Goal: Information Seeking & Learning: Find specific fact

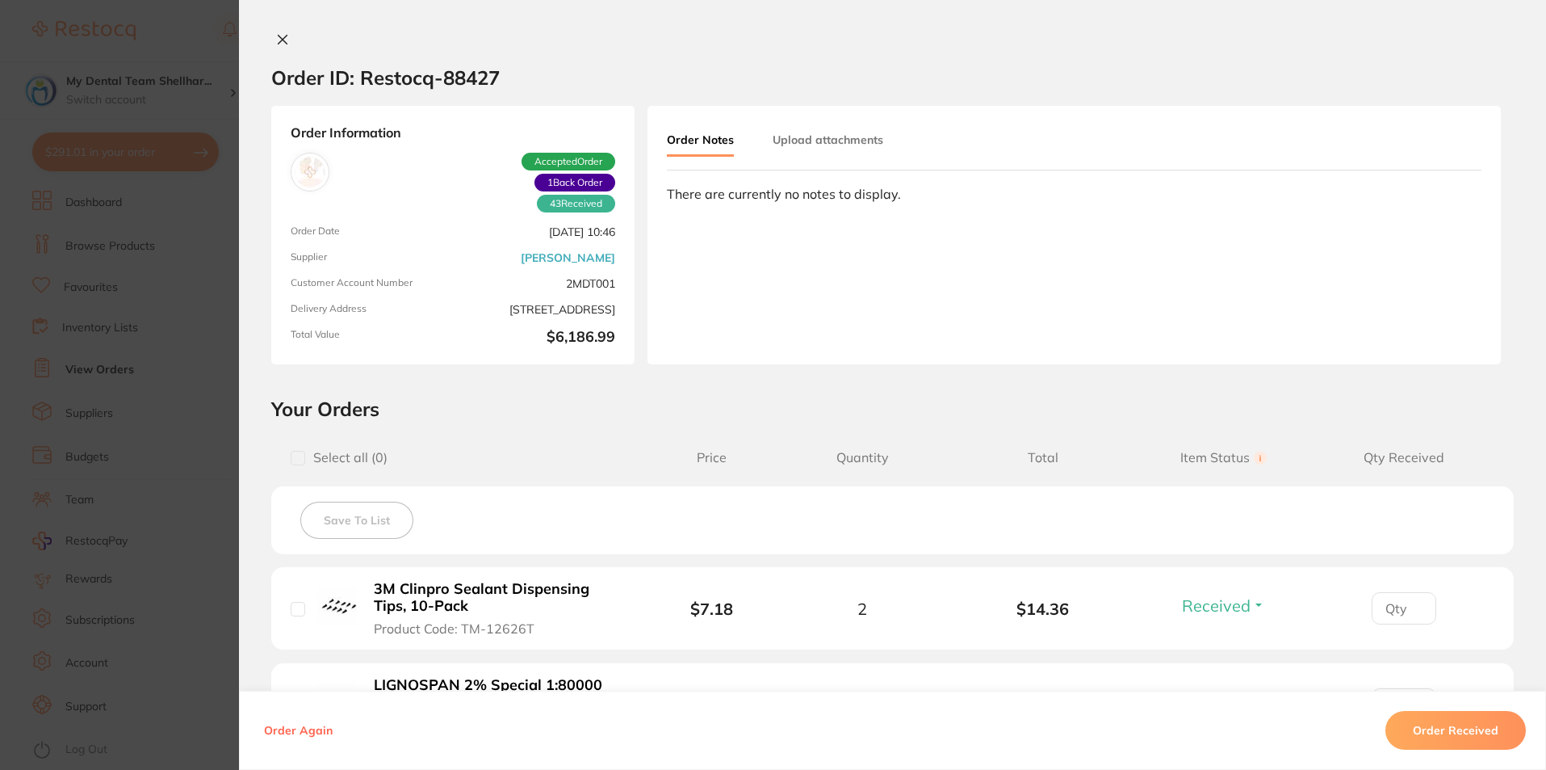
scroll to position [134, 0]
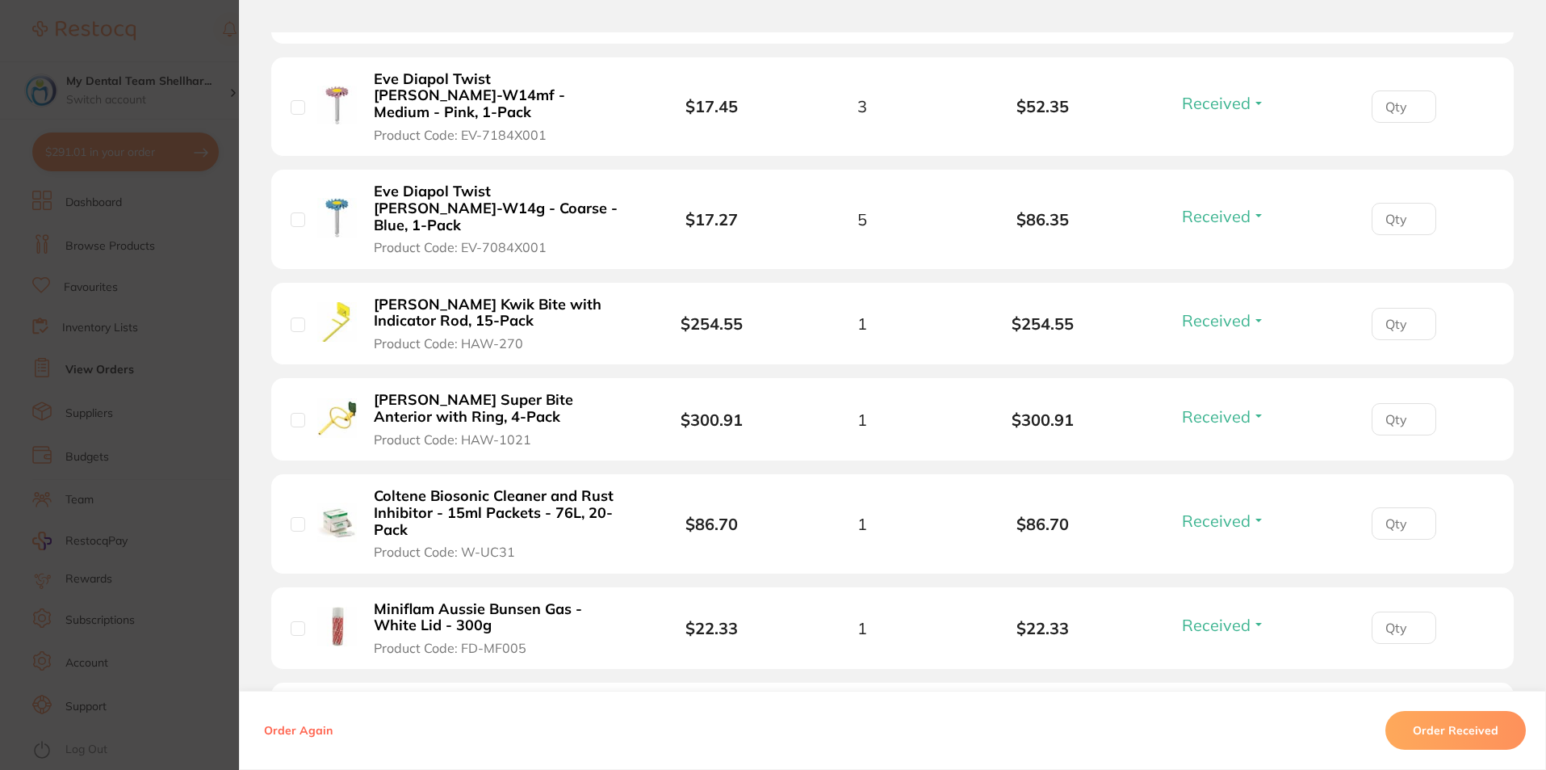
click at [208, 193] on section "Order ID: Restocq- 88427 Order Information 43 Received 1 Back Order Accepted Or…" at bounding box center [773, 385] width 1546 height 770
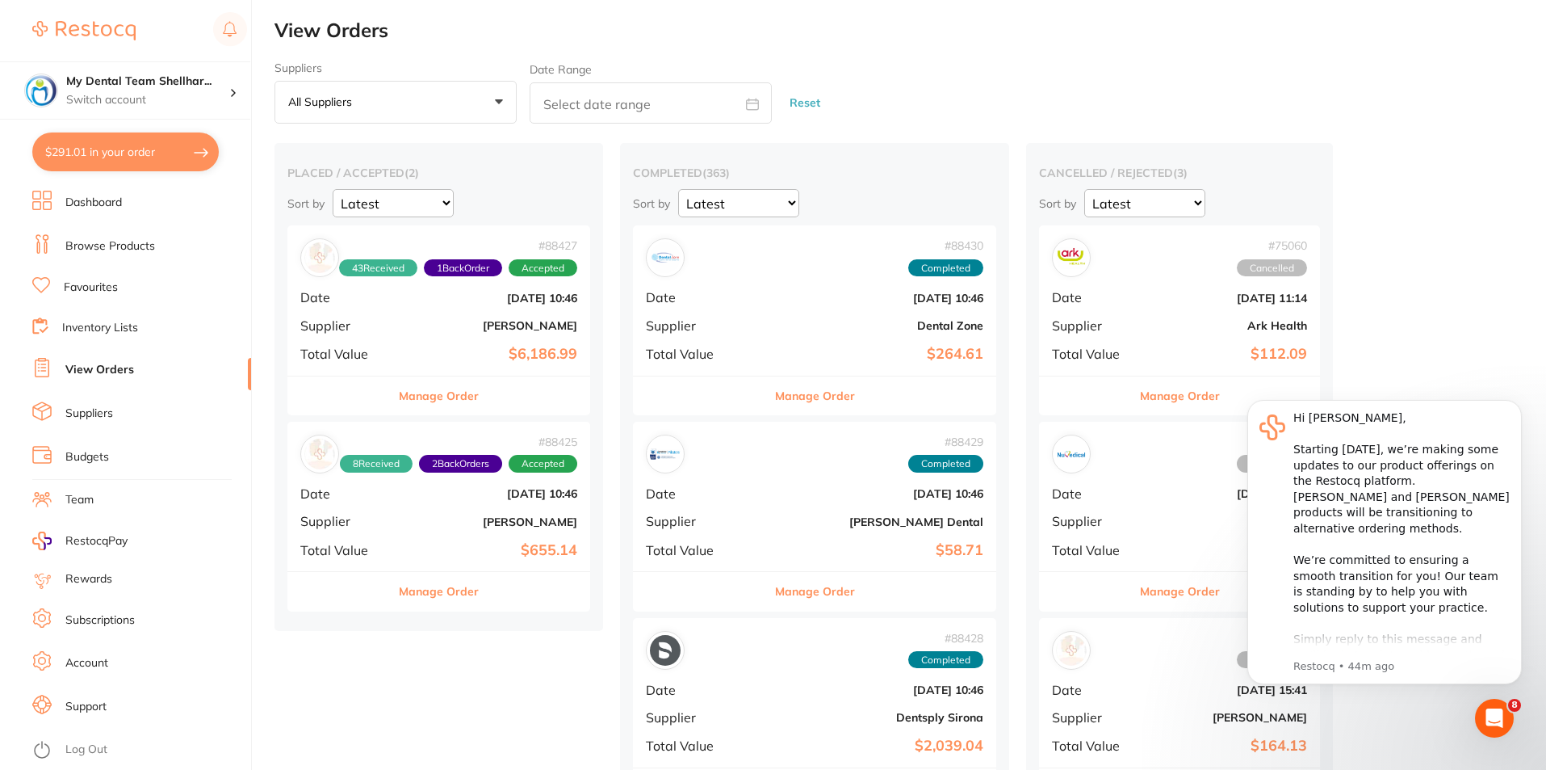
click at [137, 243] on link "Browse Products" at bounding box center [110, 246] width 90 height 16
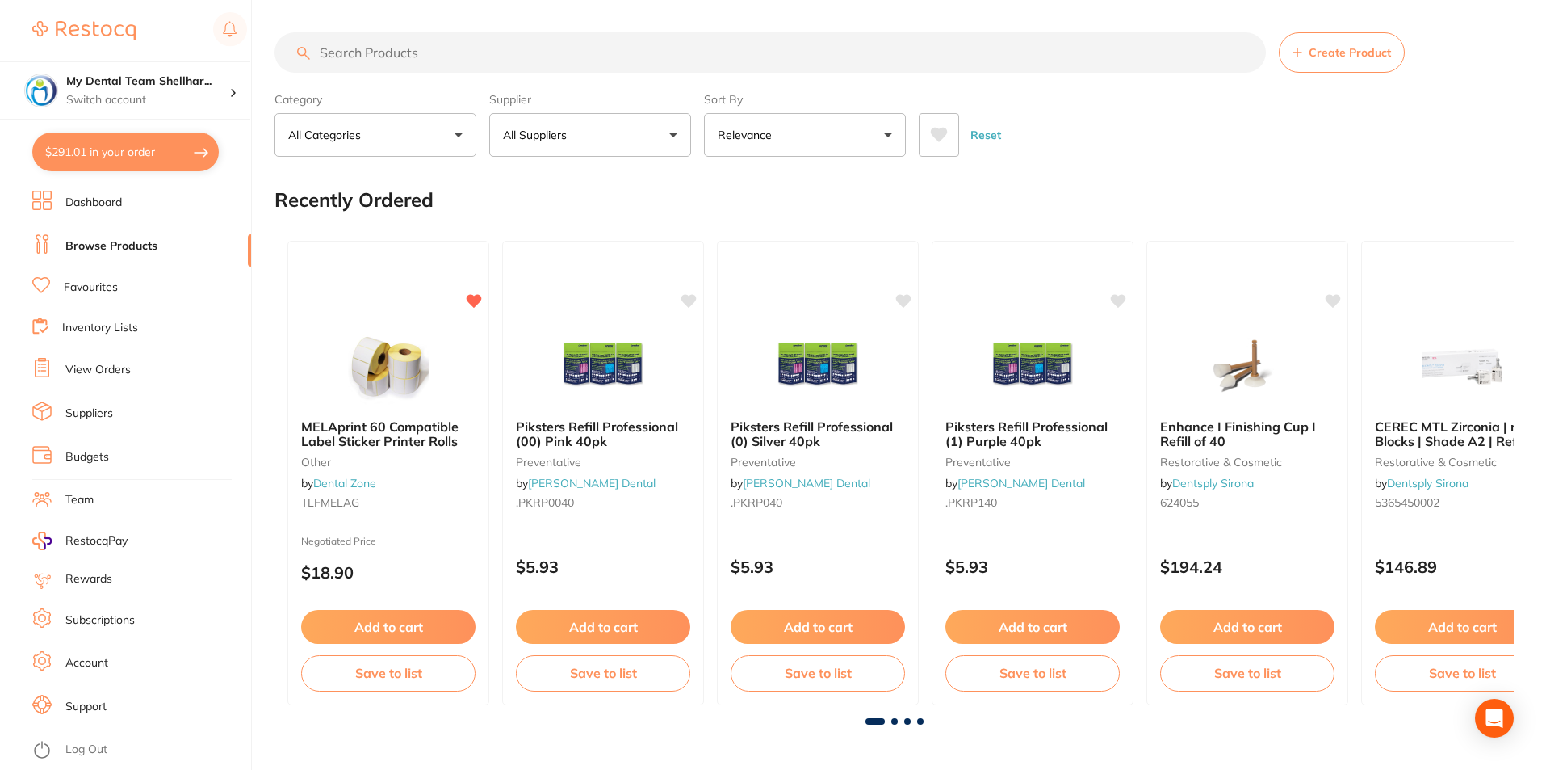
click at [468, 42] on input "search" at bounding box center [771, 52] width 992 height 40
click at [455, 61] on input "search" at bounding box center [771, 52] width 992 height 40
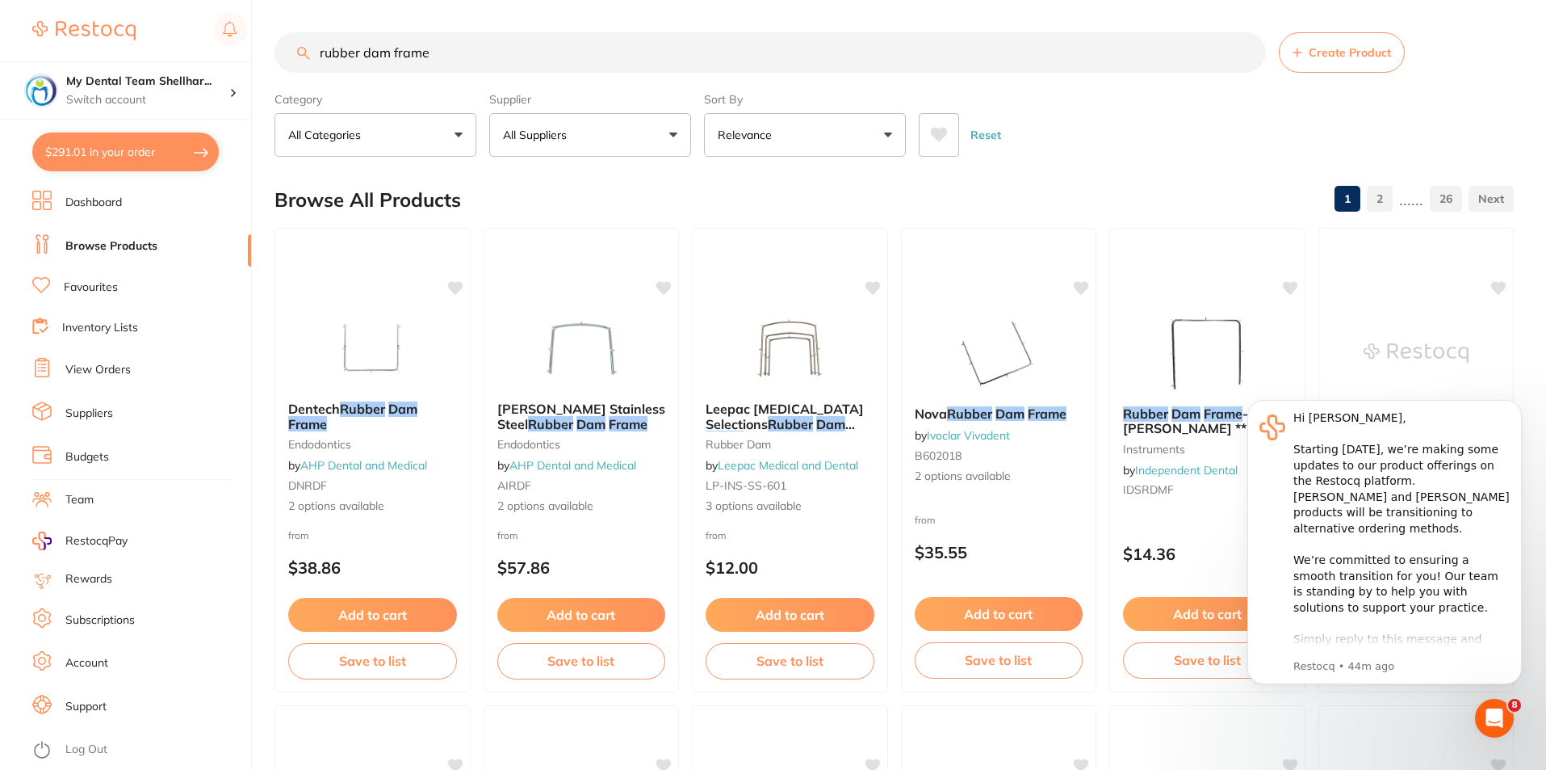
click at [99, 149] on button "$291.01 in your order" at bounding box center [125, 151] width 187 height 39
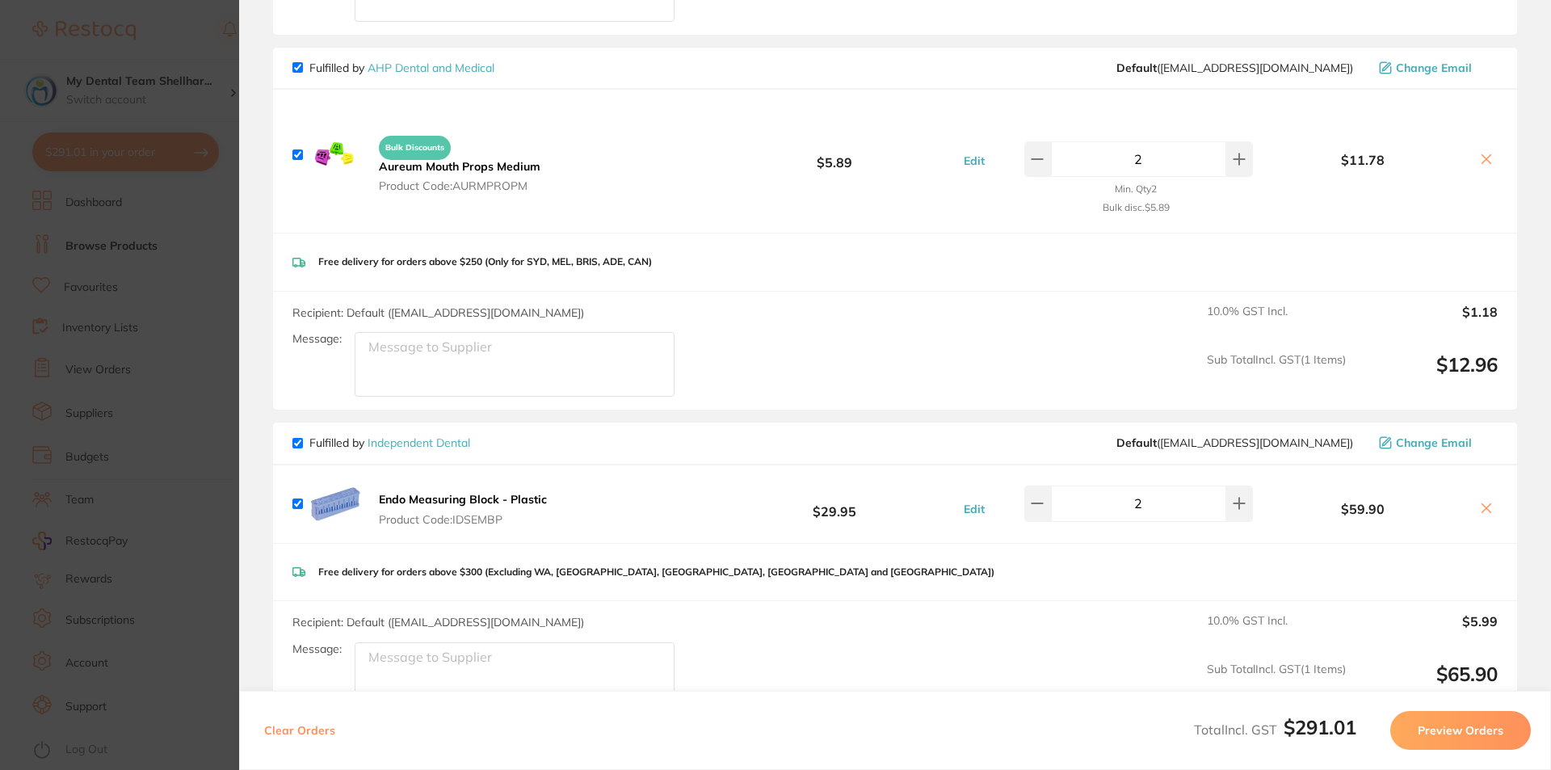
scroll to position [485, 0]
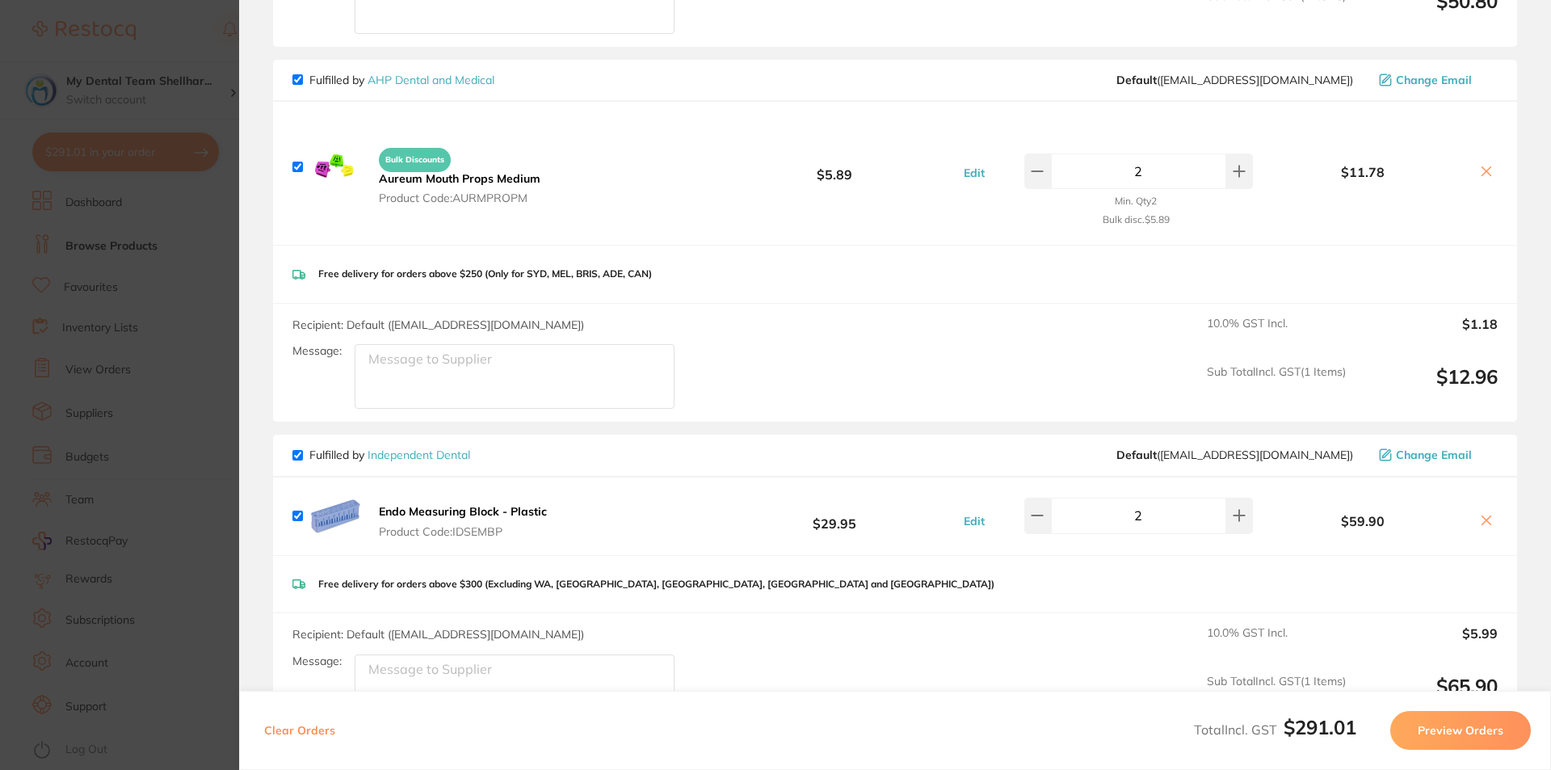
click at [216, 352] on section "Update RRP Set your pre negotiated price for this item. Item Agreed RRP (excl. …" at bounding box center [775, 385] width 1551 height 770
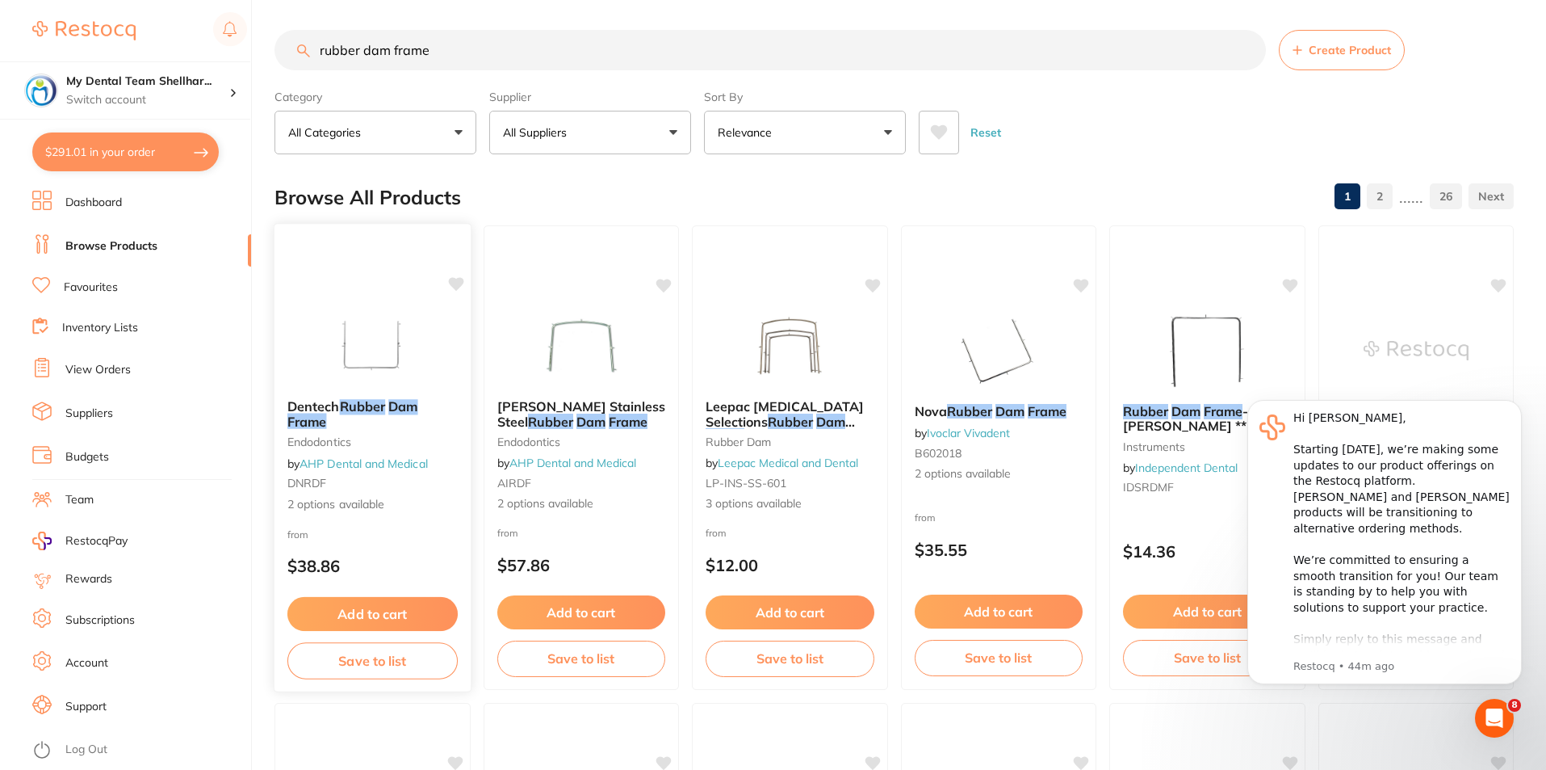
click at [406, 331] on img at bounding box center [373, 345] width 106 height 82
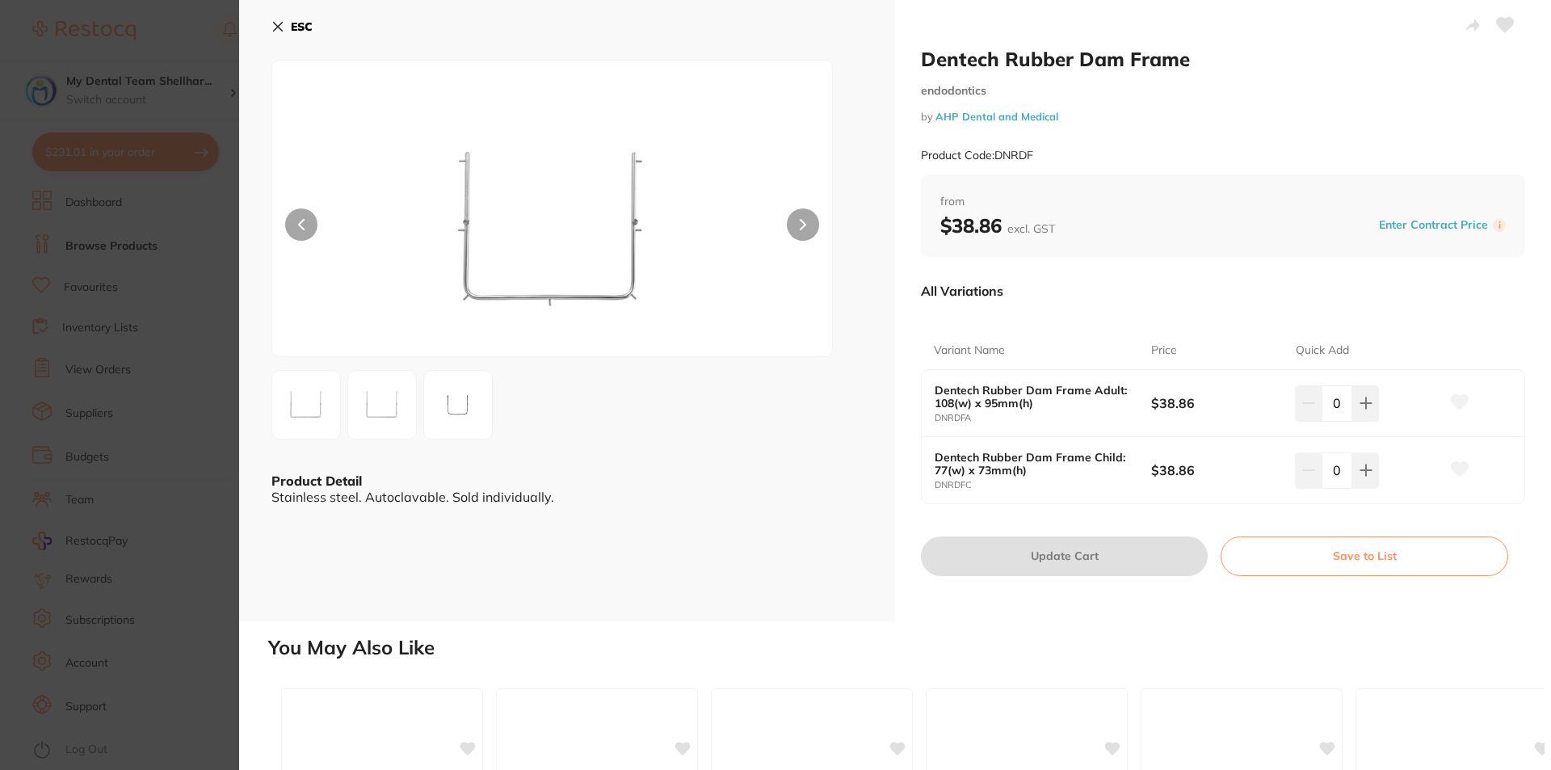
click at [242, 350] on div "ESC Product Detail Stainless steel. Autoclavable. Sold individually." at bounding box center [567, 310] width 656 height 621
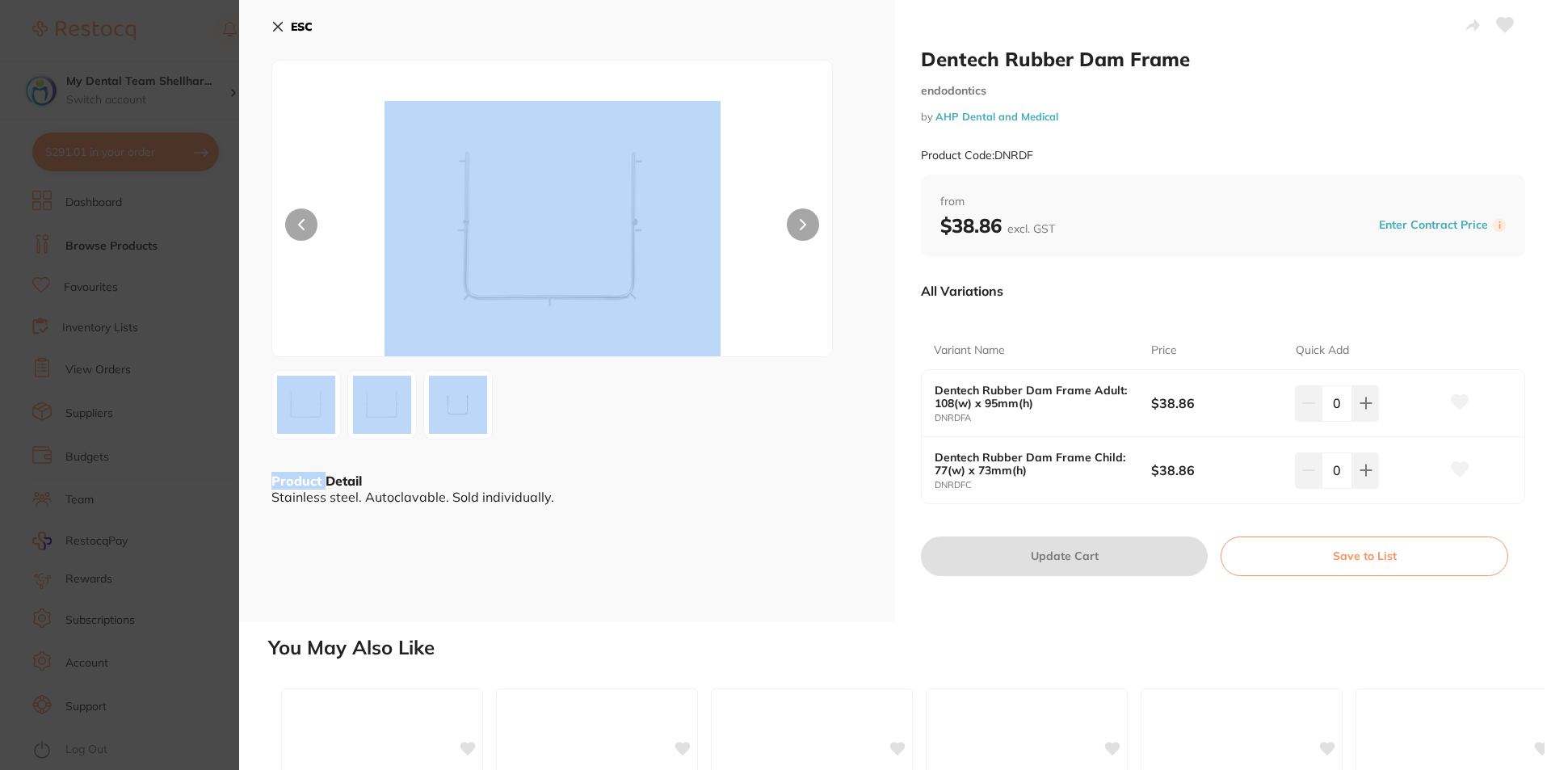
click at [242, 350] on div "ESC Product Detail Stainless steel. Autoclavable. Sold individually." at bounding box center [567, 310] width 656 height 621
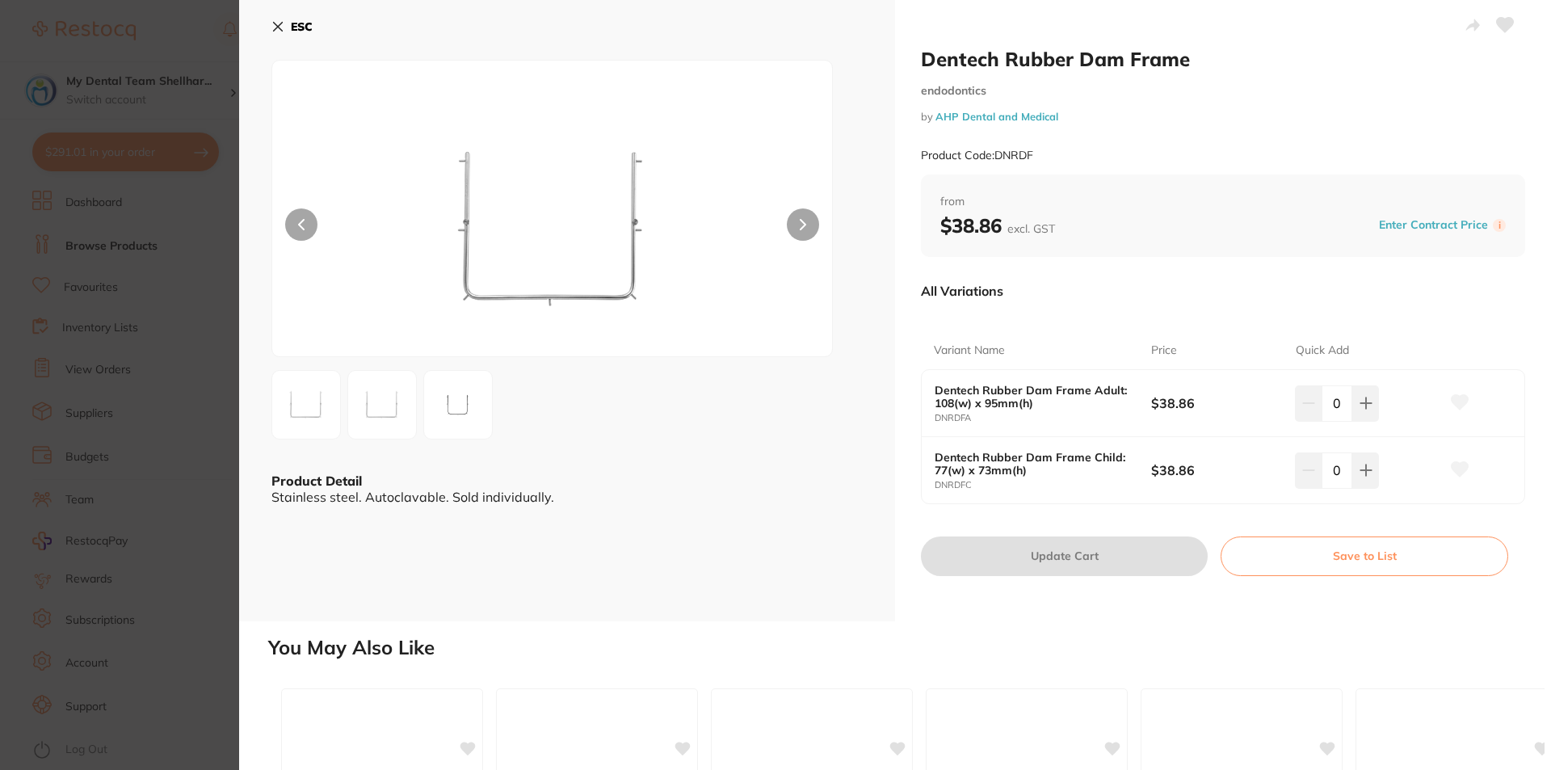
click at [159, 306] on section "Dentech Rubber Dam Frame endodontics by AHP Dental and Medical Product Code: DN…" at bounding box center [775, 385] width 1551 height 770
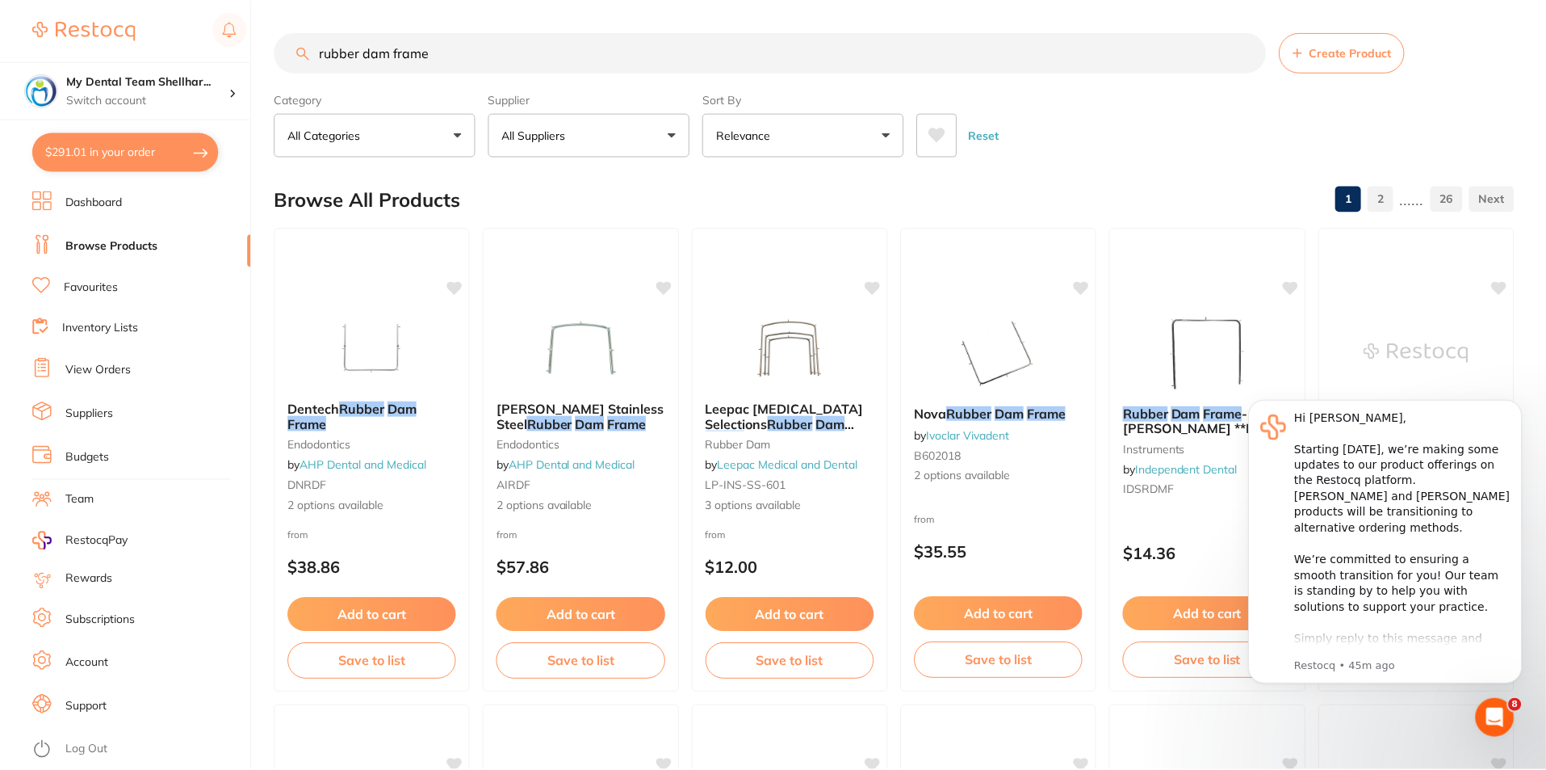
scroll to position [2, 0]
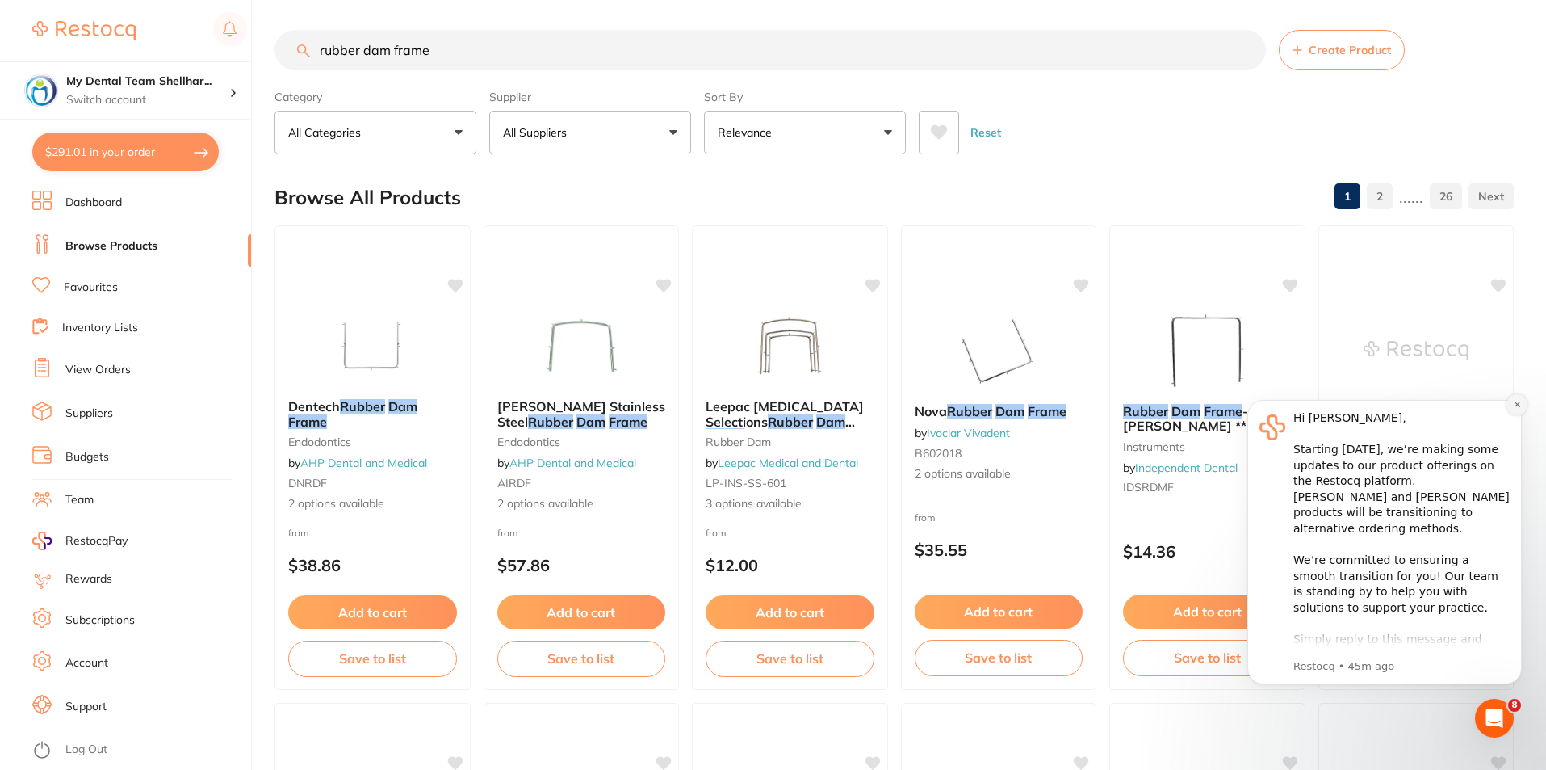
click at [1518, 408] on icon "Dismiss notification" at bounding box center [1517, 404] width 9 height 9
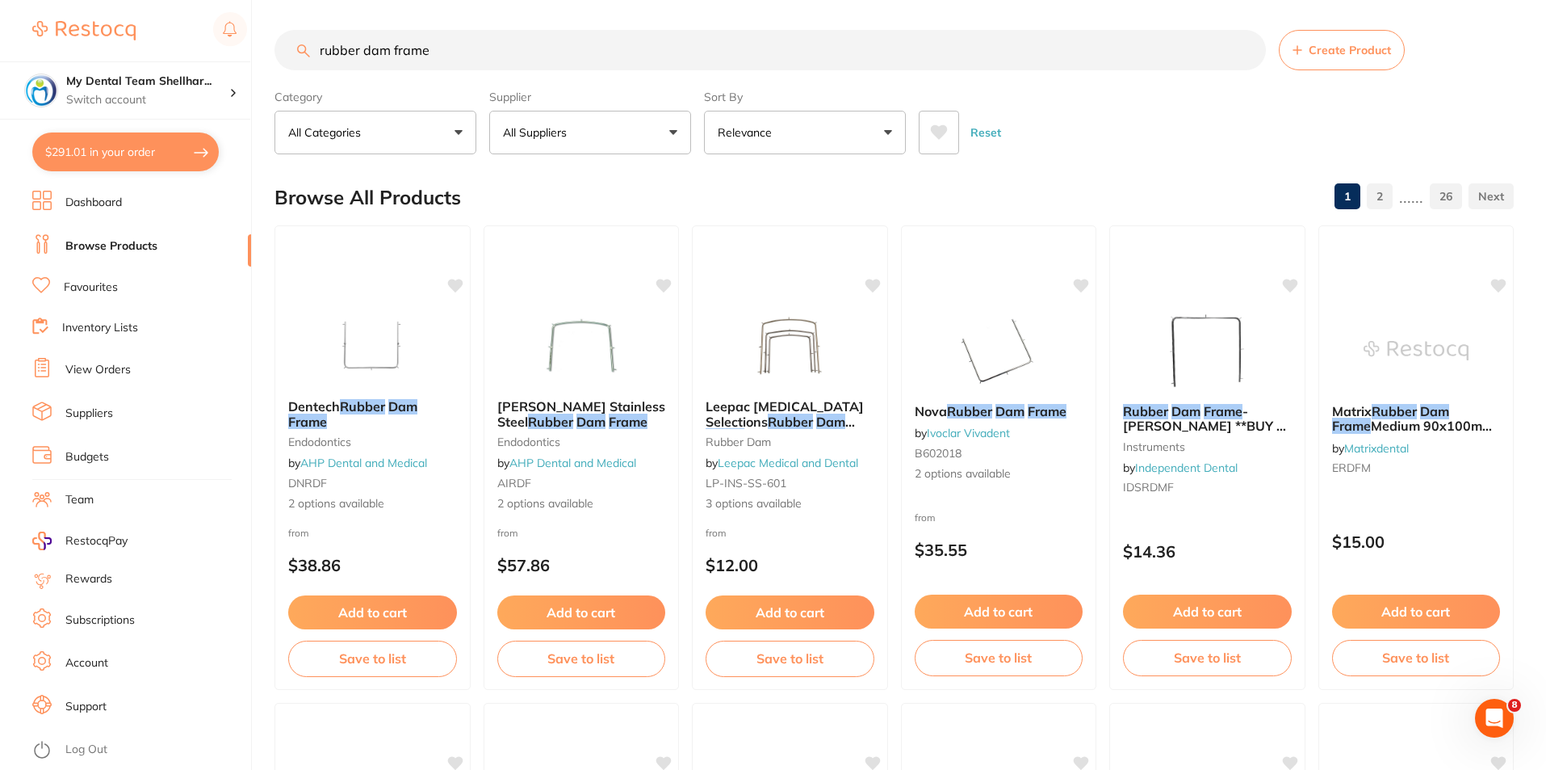
click at [419, 42] on input "rubber dam frame" at bounding box center [771, 50] width 992 height 40
paste input "HS-9006436"
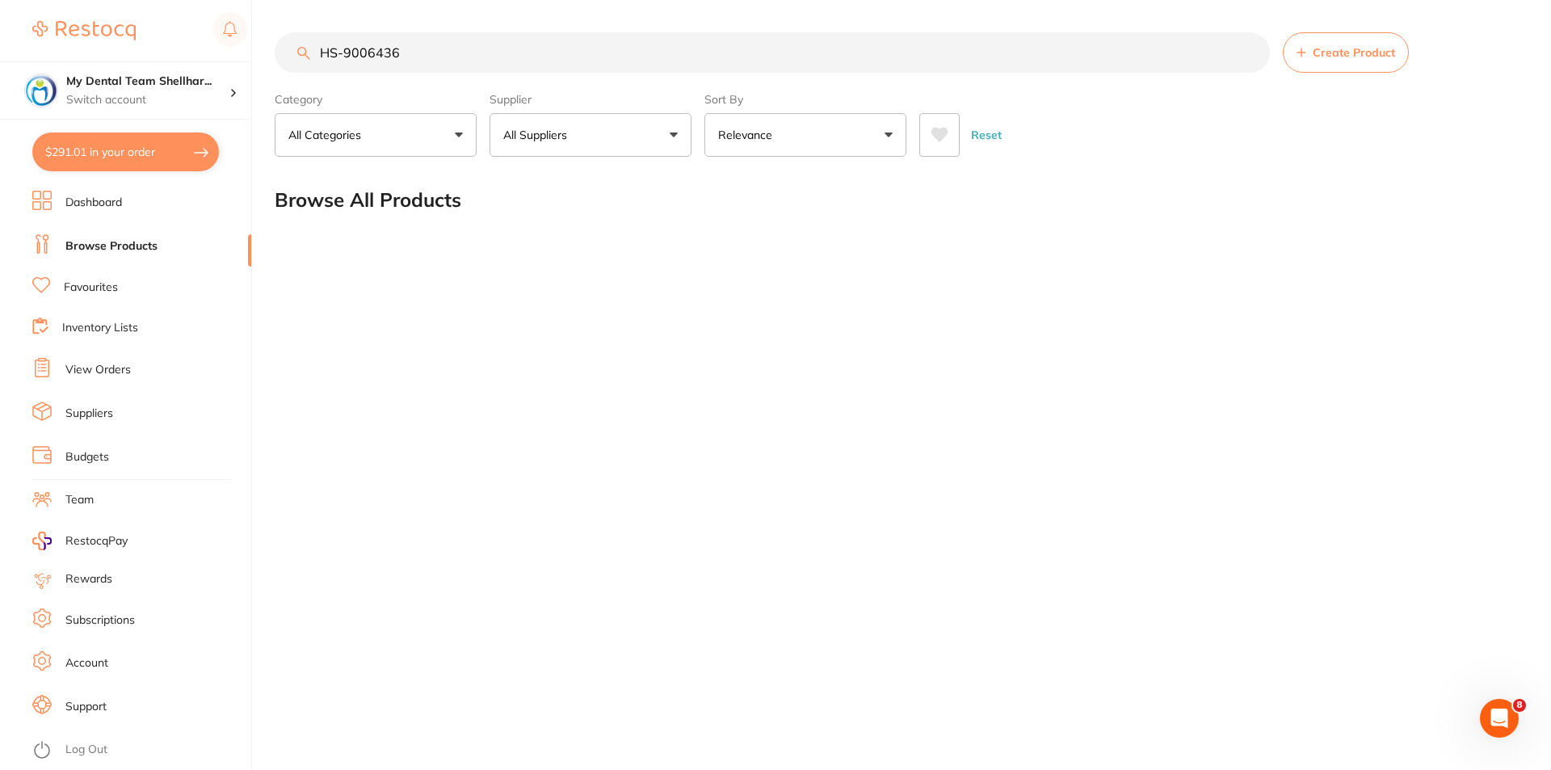
click at [481, 63] on input "HS-9006436" at bounding box center [772, 52] width 995 height 40
click at [480, 63] on input "HS-9006436" at bounding box center [772, 52] width 995 height 40
click at [496, 53] on input "HS-9006436" at bounding box center [772, 52] width 995 height 40
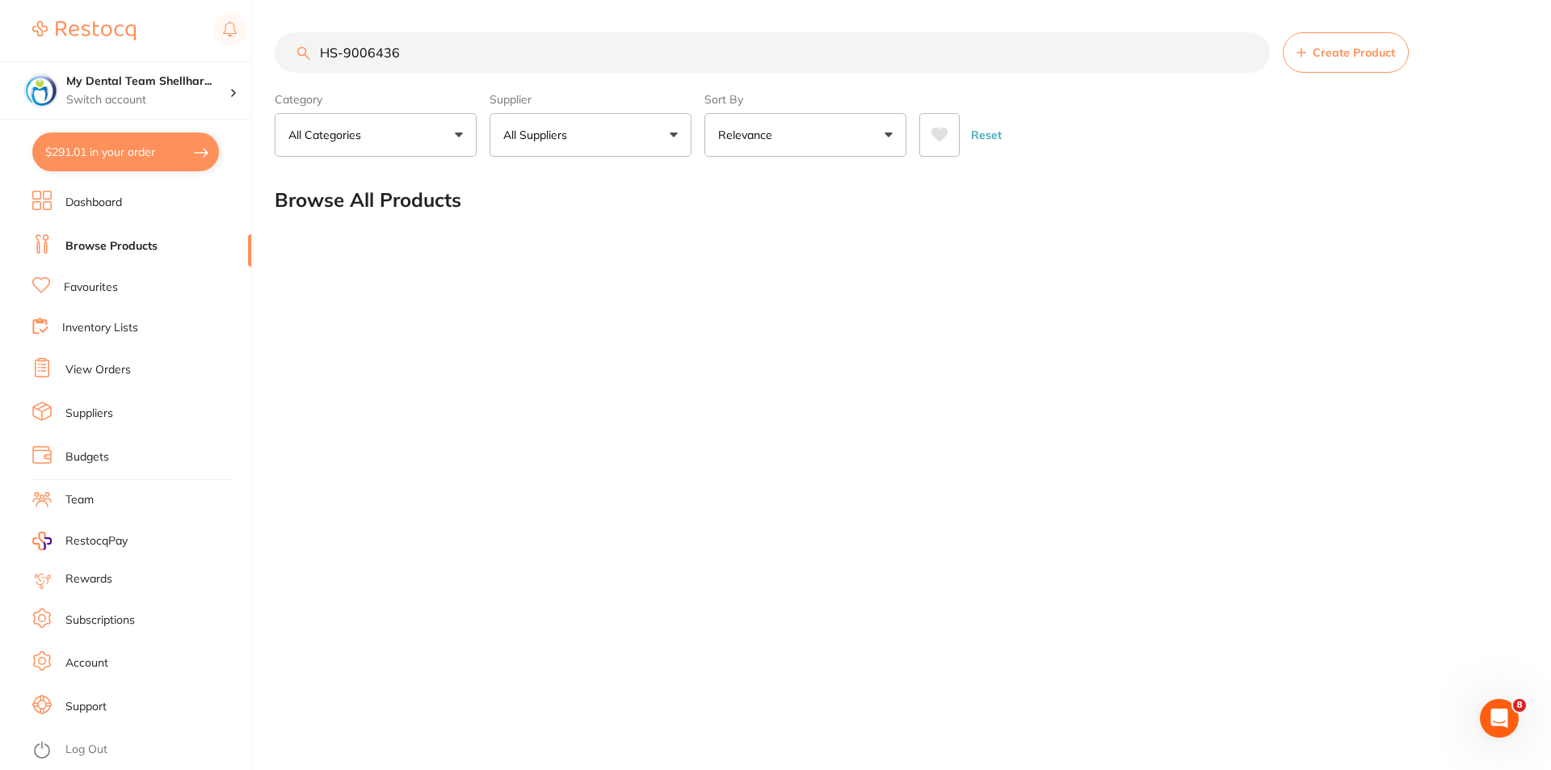
click at [496, 53] on input "HS-9006436" at bounding box center [772, 52] width 995 height 40
paste input "A-5722531"
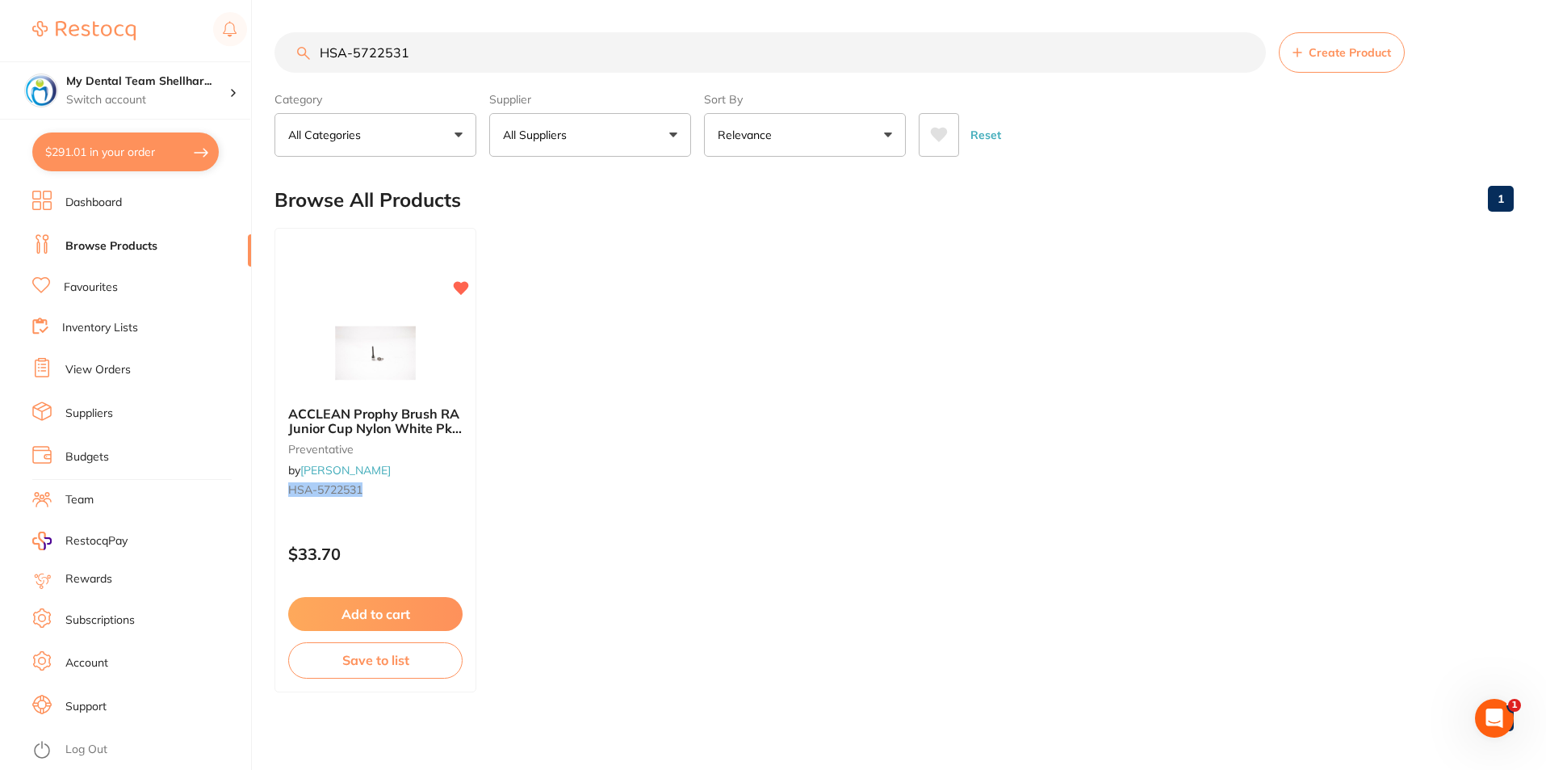
click at [825, 42] on input "HSA-5722531" at bounding box center [771, 52] width 992 height 40
paste input "GC-GAENIALFLOA3"
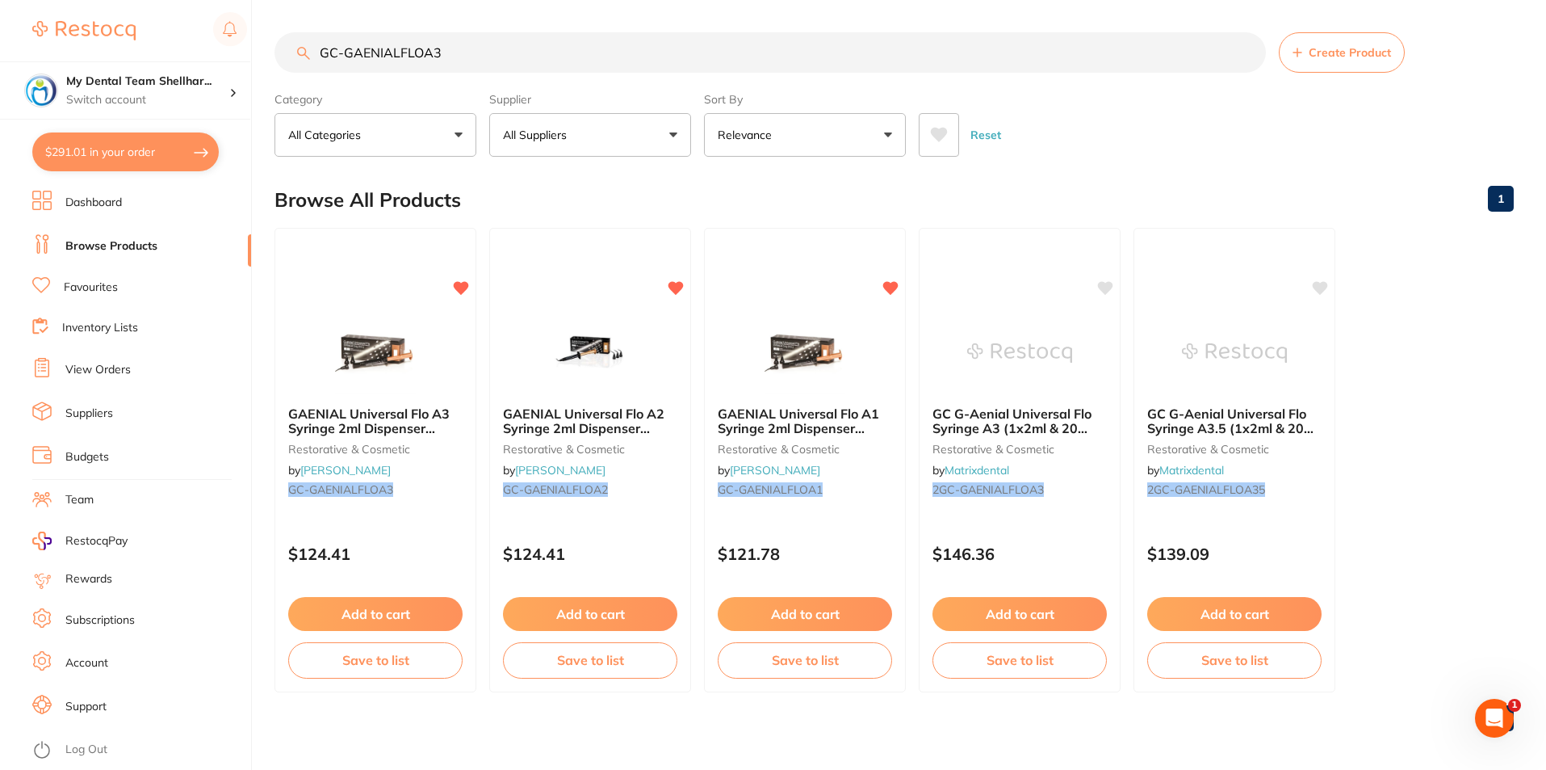
click at [476, 56] on input "GC-GAENIALFLOA3" at bounding box center [771, 52] width 992 height 40
click at [476, 55] on input "GC-GAENIALFLOA3" at bounding box center [771, 52] width 992 height 40
paste input "HS-9006436"
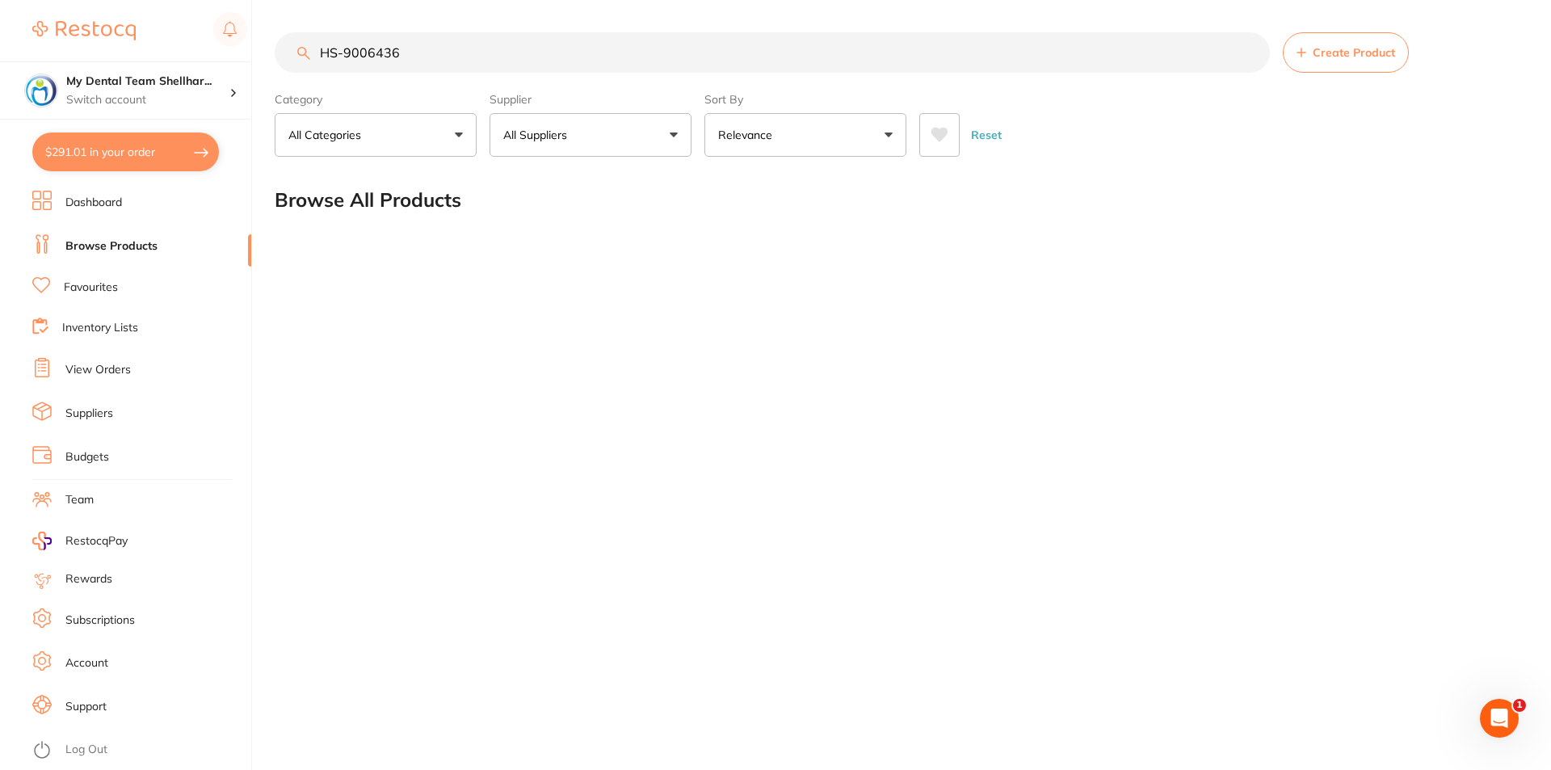
click at [432, 58] on input "HS-9006436" at bounding box center [772, 52] width 995 height 40
click at [431, 59] on input "HS-9006436" at bounding box center [772, 52] width 995 height 40
click at [430, 59] on input "HS-9006436" at bounding box center [772, 52] width 995 height 40
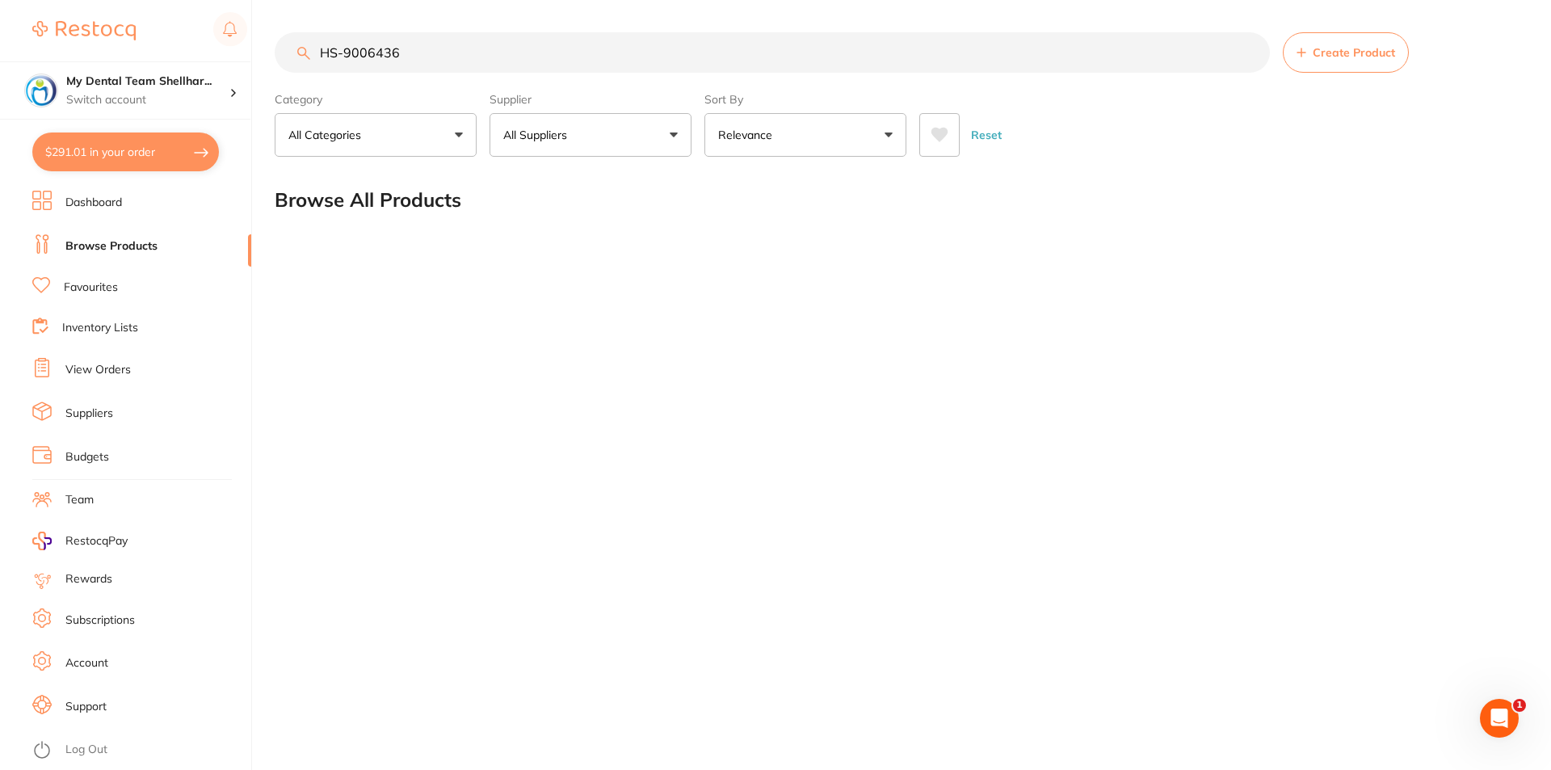
click at [430, 59] on input "HS-9006436" at bounding box center [772, 52] width 995 height 40
paste input "[PERSON_NAME] Maxima Rubber Dam Frame - Metal - U shape with 7 Tines - Adult"
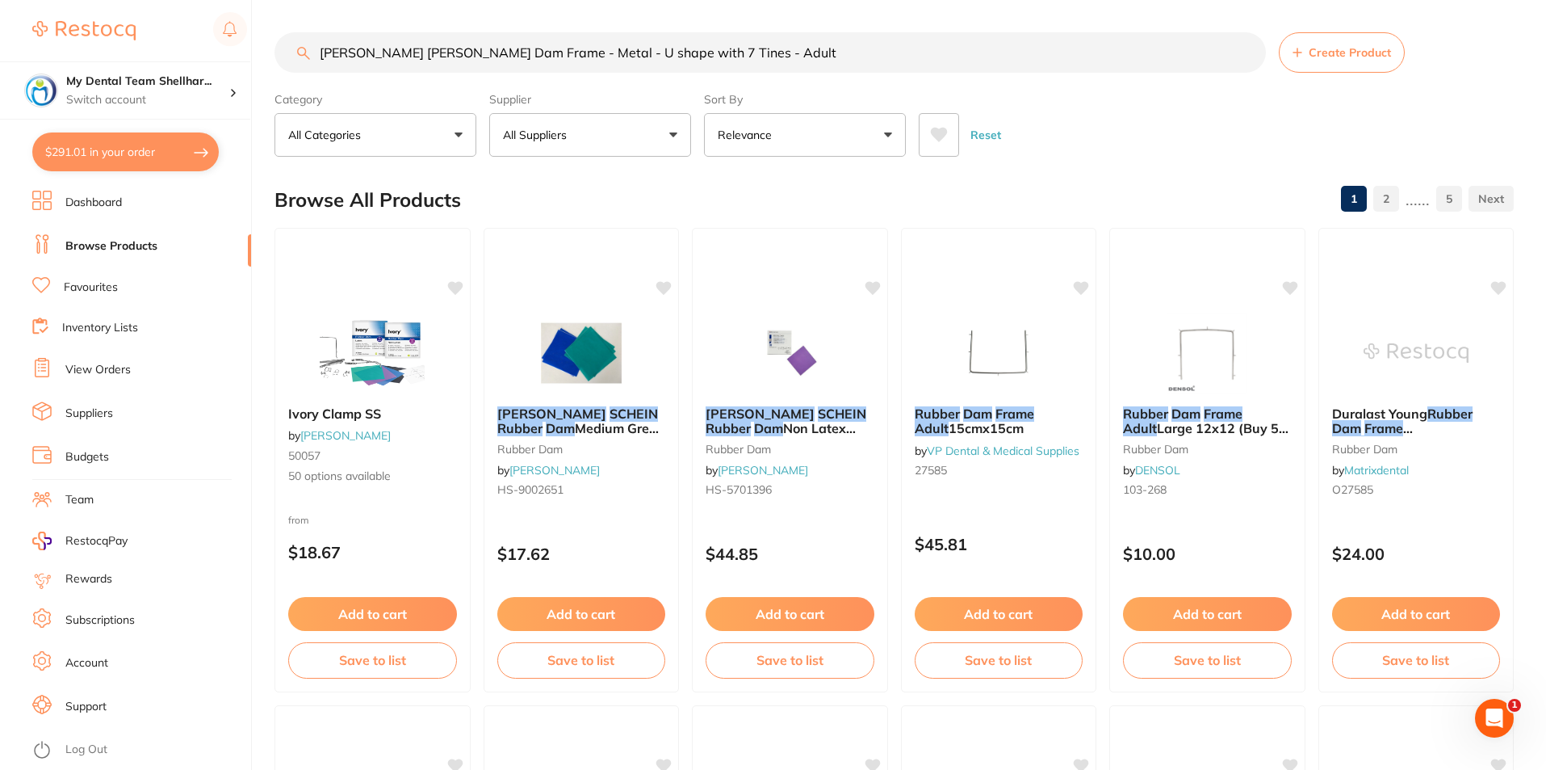
type input "[PERSON_NAME] [PERSON_NAME] Dam Frame - Metal - U shape with 7 Tines - Adult"
